Goal: Use online tool/utility: Utilize a website feature to perform a specific function

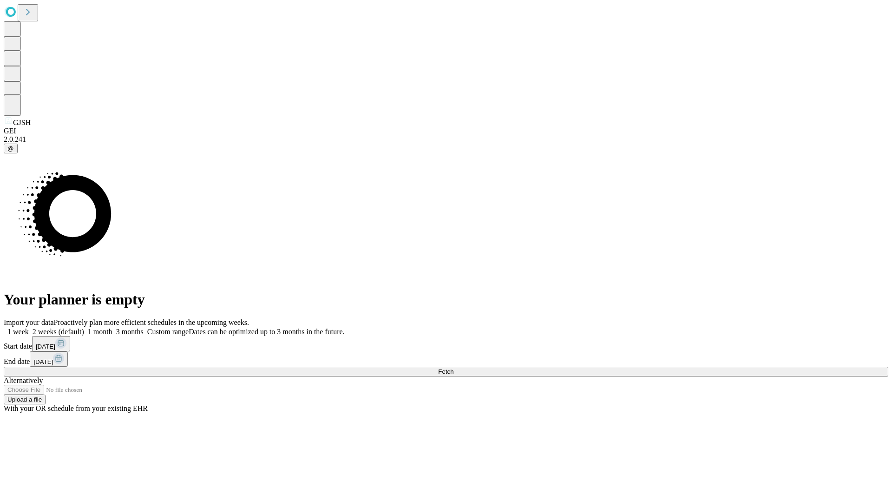
click at [454, 368] on span "Fetch" at bounding box center [445, 371] width 15 height 7
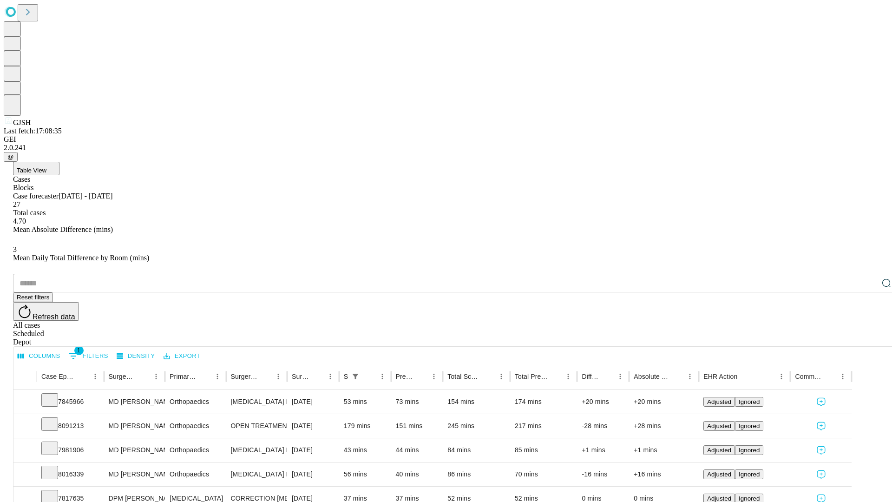
click at [46, 167] on span "Table View" at bounding box center [32, 170] width 30 height 7
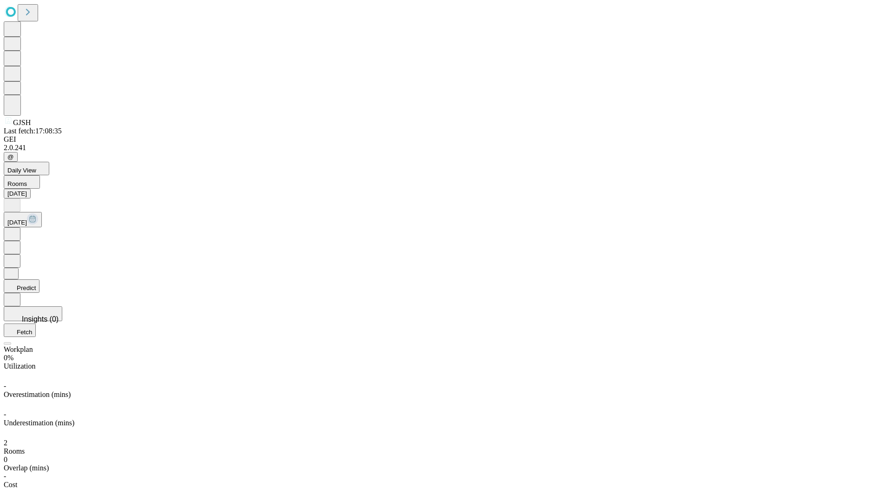
click at [40, 279] on button "Predict" at bounding box center [22, 285] width 36 height 13
